Goal: Task Accomplishment & Management: Complete application form

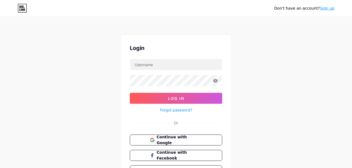
click at [157, 146] on div "Continue with Google Continue with Facebook Continue with Apple" at bounding box center [176, 156] width 92 height 42
click at [156, 139] on span "Continue with Google" at bounding box center [179, 140] width 46 height 12
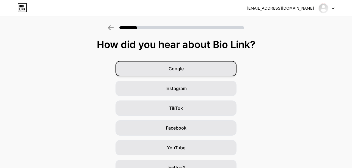
click at [192, 71] on div "Google" at bounding box center [175, 68] width 121 height 15
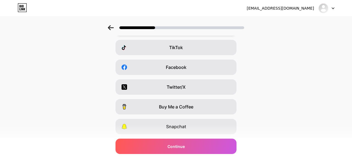
scroll to position [70, 0]
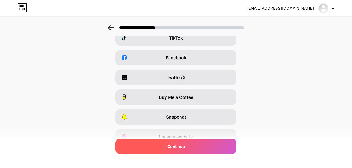
click at [191, 146] on div "Continue" at bounding box center [175, 146] width 121 height 15
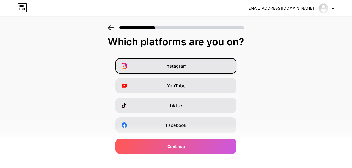
scroll to position [0, 0]
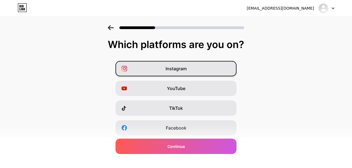
click at [177, 68] on span "Instagram" at bounding box center [175, 68] width 21 height 7
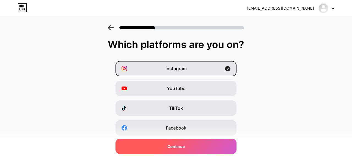
click at [176, 146] on span "Continue" at bounding box center [175, 147] width 17 height 6
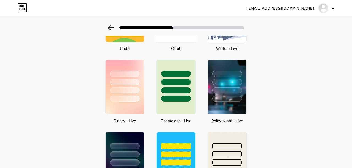
scroll to position [147, 0]
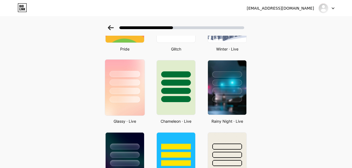
click at [114, 101] on div at bounding box center [124, 99] width 30 height 6
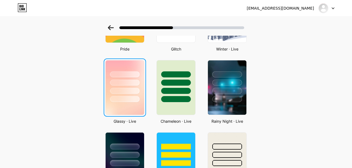
scroll to position [0, 0]
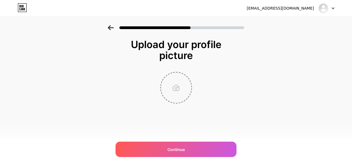
click at [176, 86] on input "file" at bounding box center [176, 88] width 30 height 30
type input "C:\fakepath\4a707445-bf3e-4ec8-b273-5b69d7d491a3.png"
click at [186, 74] on circle at bounding box center [188, 76] width 6 height 6
click at [171, 85] on input "file" at bounding box center [176, 88] width 30 height 30
type input "C:\fakepath\1.png"
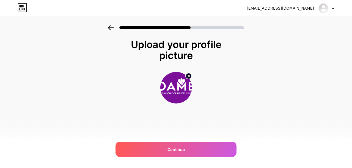
click at [178, 93] on img at bounding box center [176, 88] width 32 height 32
click at [188, 77] on circle at bounding box center [188, 76] width 6 height 6
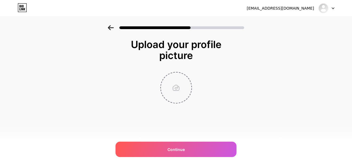
click at [168, 87] on input "file" at bounding box center [176, 88] width 30 height 30
type input "C:\fakepath\oame logo.jpeg"
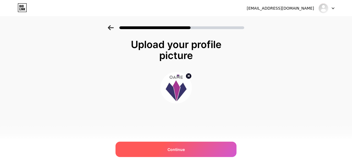
click at [169, 144] on div "Continue" at bounding box center [175, 149] width 121 height 15
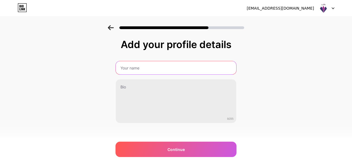
click at [152, 69] on input "text" at bounding box center [176, 67] width 120 height 13
type input "OAME [GEOGRAPHIC_DATA]"
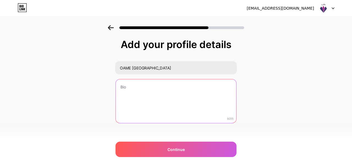
click at [149, 104] on textarea at bounding box center [176, 101] width 120 height 44
paste textarea "Organización Argentina de Mujeres Empresarias. Espacio de inspiración entre emp…"
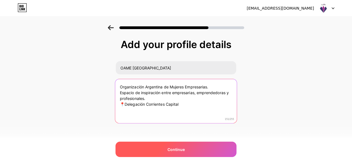
type textarea "Organización Argentina de Mujeres Empresarias. Espacio de inspiración entre emp…"
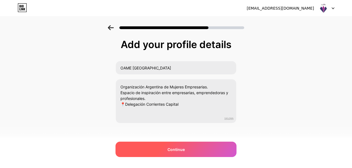
click at [159, 142] on div "Continue" at bounding box center [175, 149] width 121 height 15
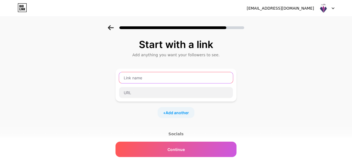
click at [132, 79] on input "text" at bounding box center [176, 77] width 114 height 11
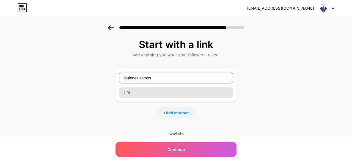
type input "Quienes somos"
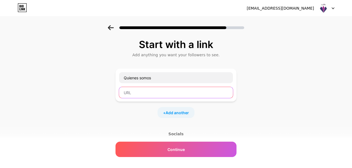
click at [127, 91] on input "text" at bounding box center [176, 92] width 114 height 11
click at [131, 91] on input "text" at bounding box center [176, 92] width 114 height 11
click at [150, 93] on input "text" at bounding box center [176, 92] width 114 height 11
click at [139, 94] on input "text" at bounding box center [176, 92] width 114 height 11
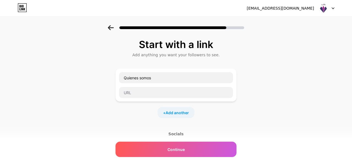
click at [82, 94] on div "Start with a link Add anything you want your followers to see. Quienes somos + …" at bounding box center [176, 121] width 352 height 193
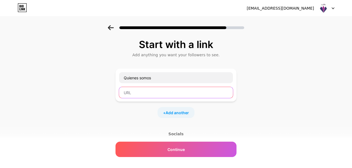
click at [135, 92] on input "text" at bounding box center [176, 92] width 114 height 11
click at [140, 95] on input "text" at bounding box center [176, 92] width 114 height 11
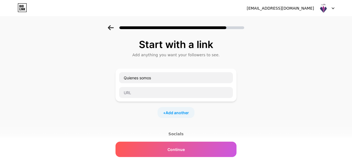
click at [175, 118] on div "Start with a link Add anything you want your followers to see. Quienes somos + …" at bounding box center [175, 115] width 121 height 152
click at [175, 114] on span "Add another" at bounding box center [176, 113] width 23 height 6
click at [129, 118] on input "text" at bounding box center [176, 116] width 114 height 11
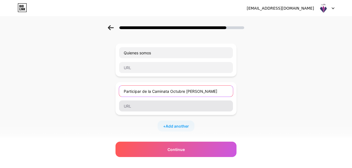
scroll to position [47, 0]
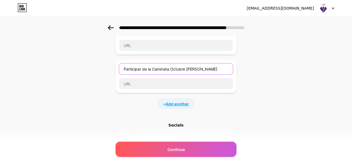
type input "Participar de la Caminata Octubre [PERSON_NAME]"
click at [174, 104] on span "Add another" at bounding box center [176, 104] width 23 height 6
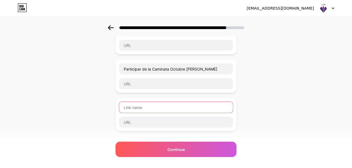
click at [140, 106] on input "text" at bounding box center [176, 107] width 114 height 11
type input "I"
drag, startPoint x: 157, startPoint y: 107, endPoint x: 185, endPoint y: 108, distance: 27.5
click at [185, 108] on input "Cóctel de Mujeres [DATE]" at bounding box center [176, 107] width 114 height 11
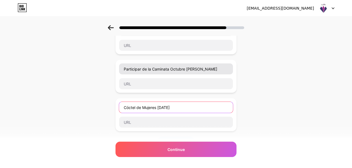
type input "Cóctel de Mujeres [DATE]"
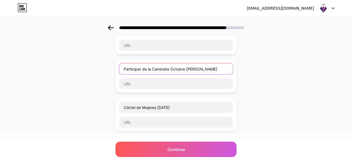
click at [204, 69] on input "Participar de la Caminata Octubre [PERSON_NAME]" at bounding box center [176, 68] width 114 height 11
paste input "[DATE]"
click at [199, 69] on input "Participar de la Caminata Octubre [PERSON_NAME] [DATE]" at bounding box center [176, 68] width 114 height 11
type input "Participar de la Caminata Octubre [PERSON_NAME] [DATE]"
click at [124, 68] on input "Participar de la Caminata Octubre [PERSON_NAME] [DATE]" at bounding box center [176, 68] width 114 height 11
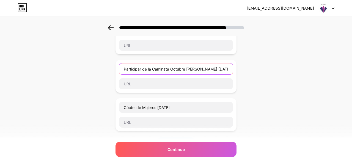
click at [124, 68] on input "Participar de la Caminata Octubre [PERSON_NAME] [DATE]" at bounding box center [176, 68] width 114 height 11
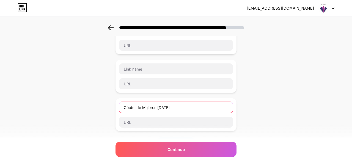
click at [187, 107] on input "Cóctel de Mujeres [DATE]" at bounding box center [176, 107] width 114 height 11
paste input "Participar de la Caminata Octubre [PERSON_NAME] [DATE]"
click at [140, 107] on input "Cóctel de Mujeres 20/10/25Participar de la Caminata Octubre [PERSON_NAME] [DATE]" at bounding box center [176, 107] width 114 height 11
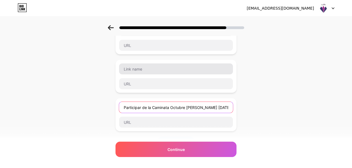
type input "Participar de la Caminata Octubre [PERSON_NAME] [DATE]"
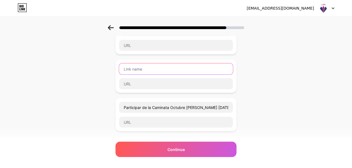
click at [135, 67] on input "text" at bounding box center [176, 68] width 114 height 11
paste input "Cóctel de Mujeres [DATE]"
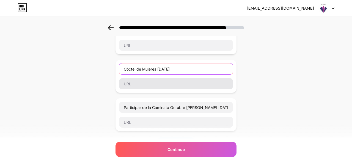
type input "Cóctel de Mujeres [DATE]"
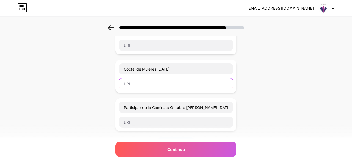
click at [136, 87] on input "text" at bounding box center [176, 83] width 114 height 11
paste input "[URL][DOMAIN_NAME]"
type input "[URL][DOMAIN_NAME]"
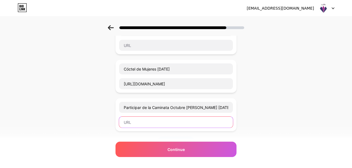
click at [129, 122] on input "text" at bounding box center [176, 122] width 114 height 11
paste input "[URL][DOMAIN_NAME]"
type input "[URL][DOMAIN_NAME]"
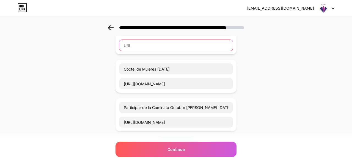
click at [130, 48] on input "text" at bounding box center [176, 45] width 114 height 11
paste input "[URL][DOMAIN_NAME]"
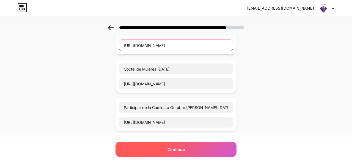
type input "[URL][DOMAIN_NAME]"
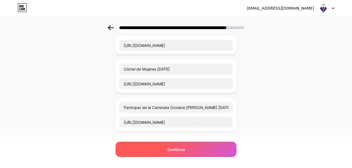
scroll to position [0, 0]
click at [150, 155] on div "Continue" at bounding box center [175, 149] width 121 height 15
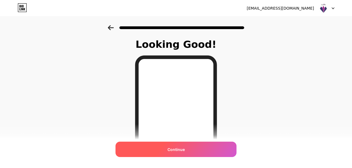
click at [158, 149] on div "Continue" at bounding box center [175, 149] width 121 height 15
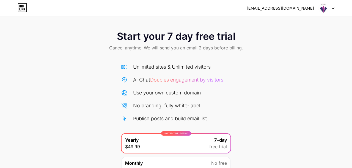
click at [17, 9] on div "[EMAIL_ADDRESS][DOMAIN_NAME] Logout" at bounding box center [176, 8] width 352 height 10
click at [19, 8] on icon at bounding box center [22, 7] width 9 height 9
